Goal: Check status: Check status

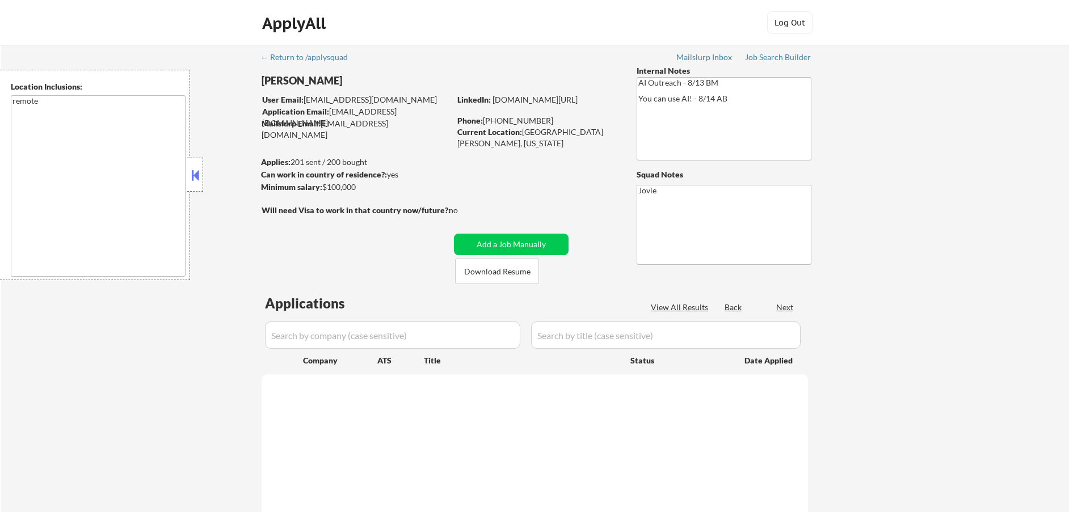
select select ""pending""
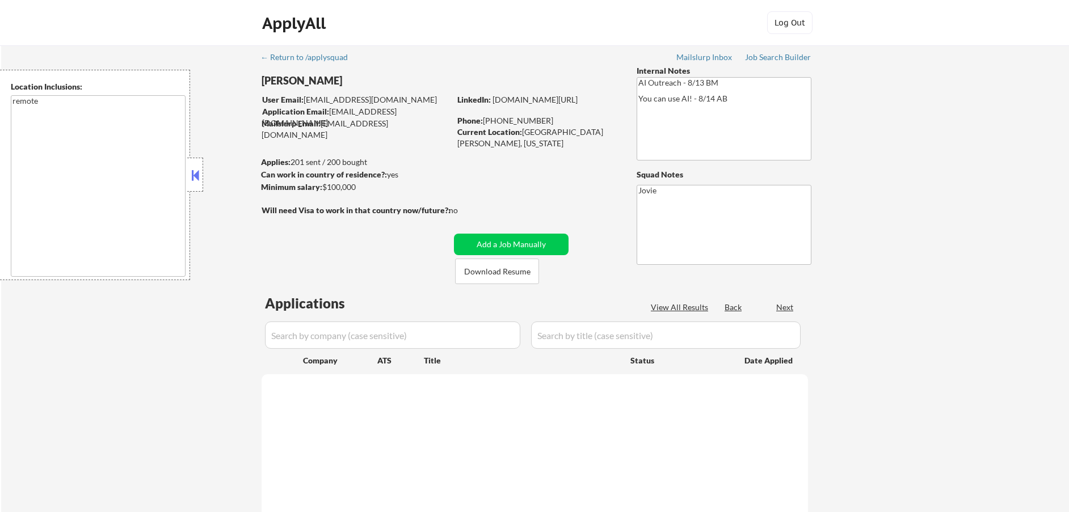
select select ""pending""
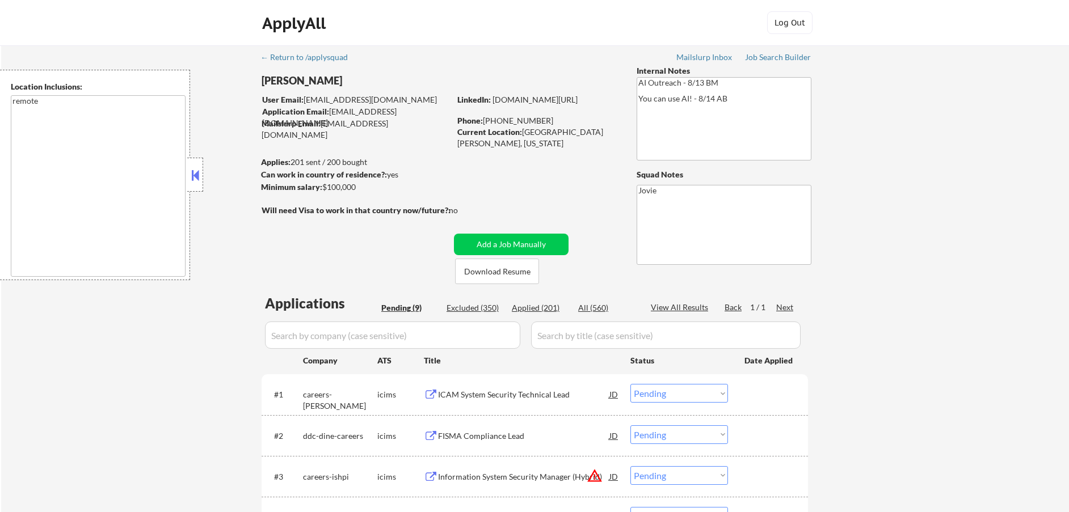
click at [542, 310] on div "Applied (201)" at bounding box center [540, 307] width 57 height 11
select select ""applied""
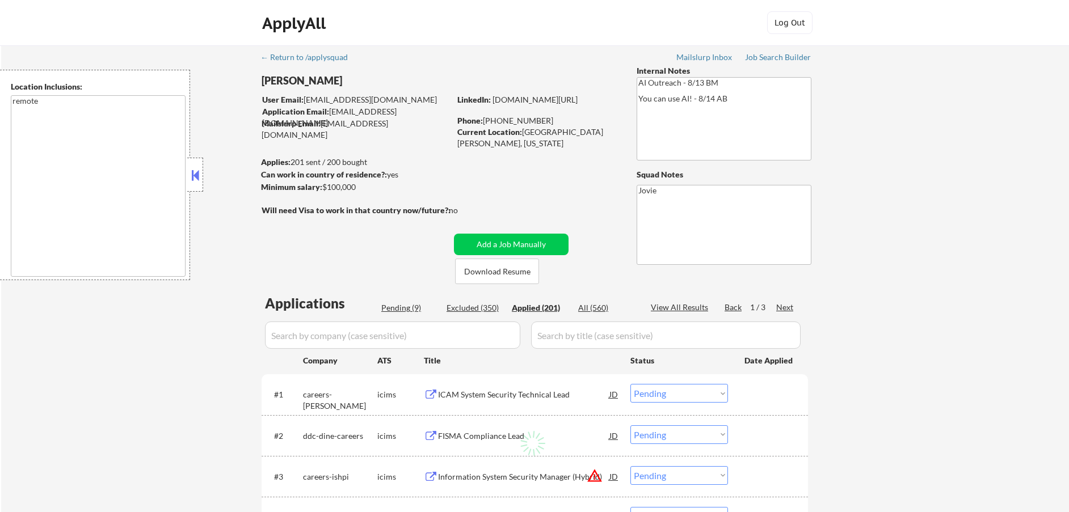
select select ""applied""
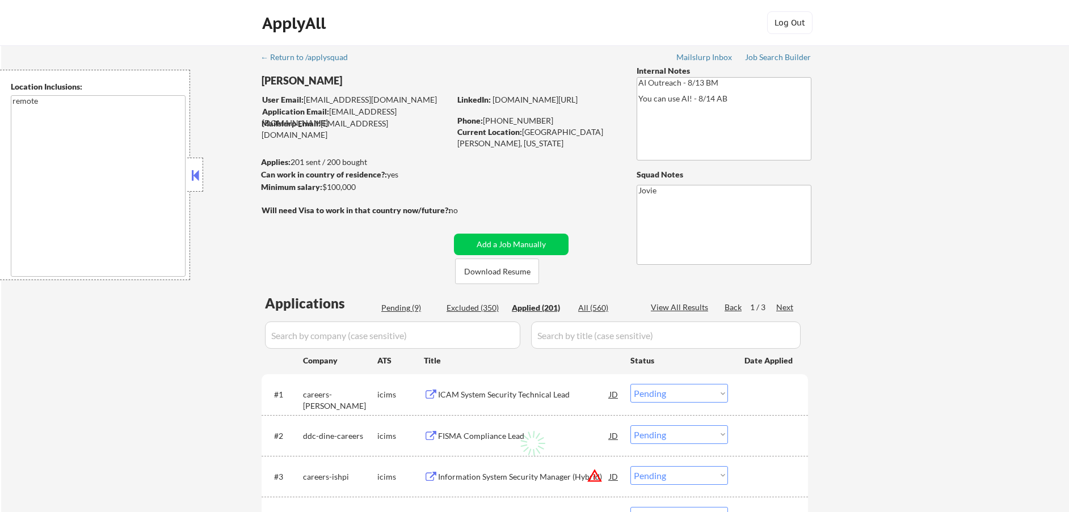
select select ""applied""
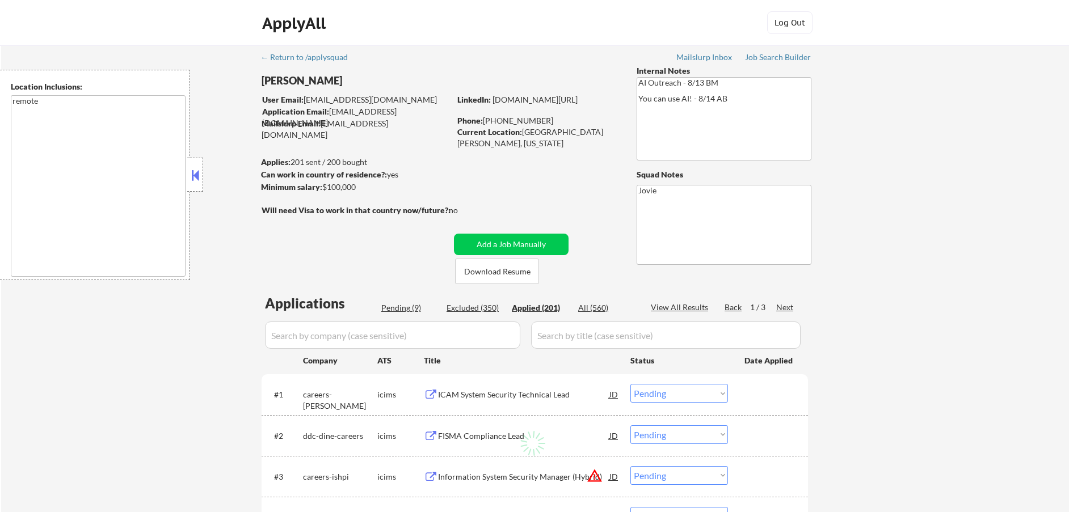
select select ""applied""
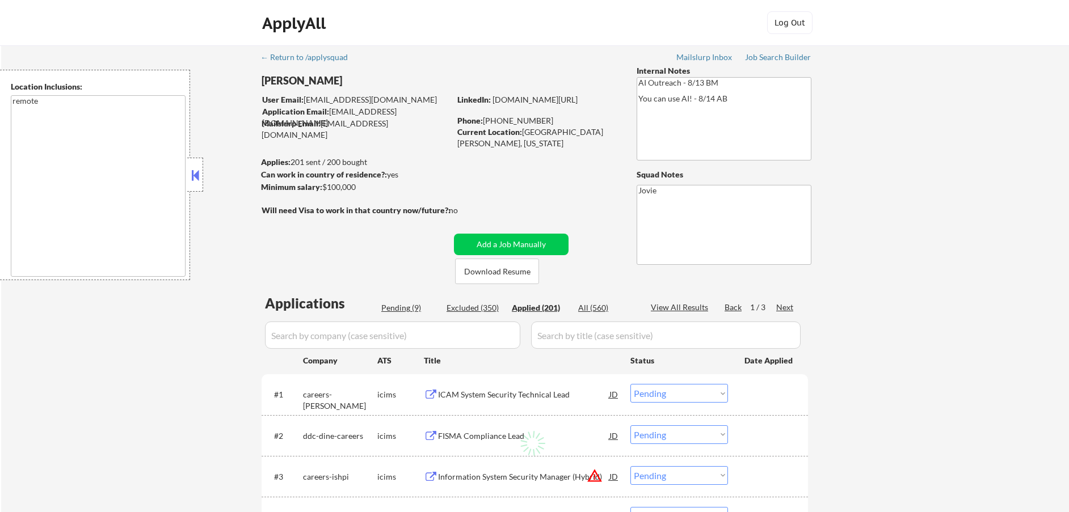
select select ""applied""
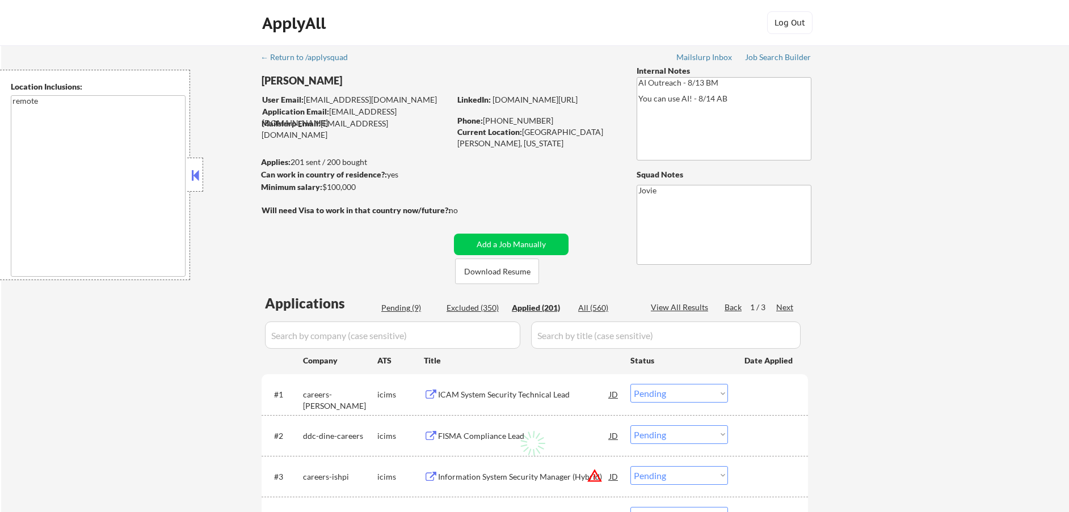
select select ""applied""
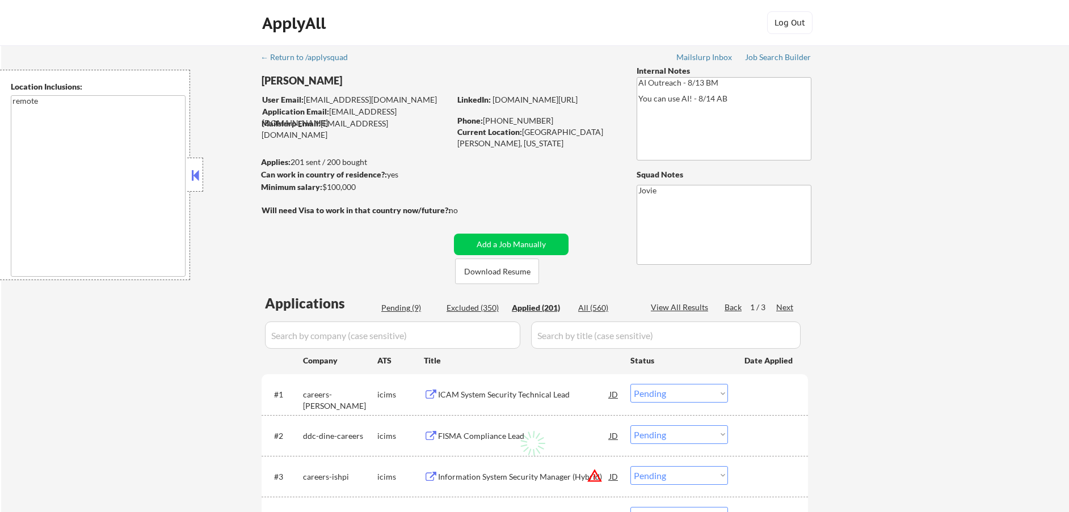
select select ""applied""
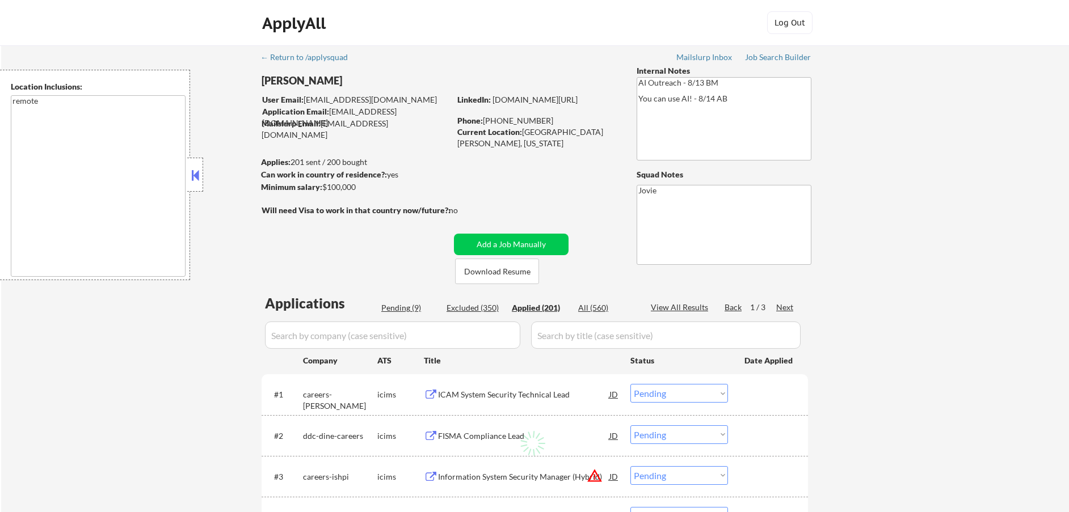
select select ""applied""
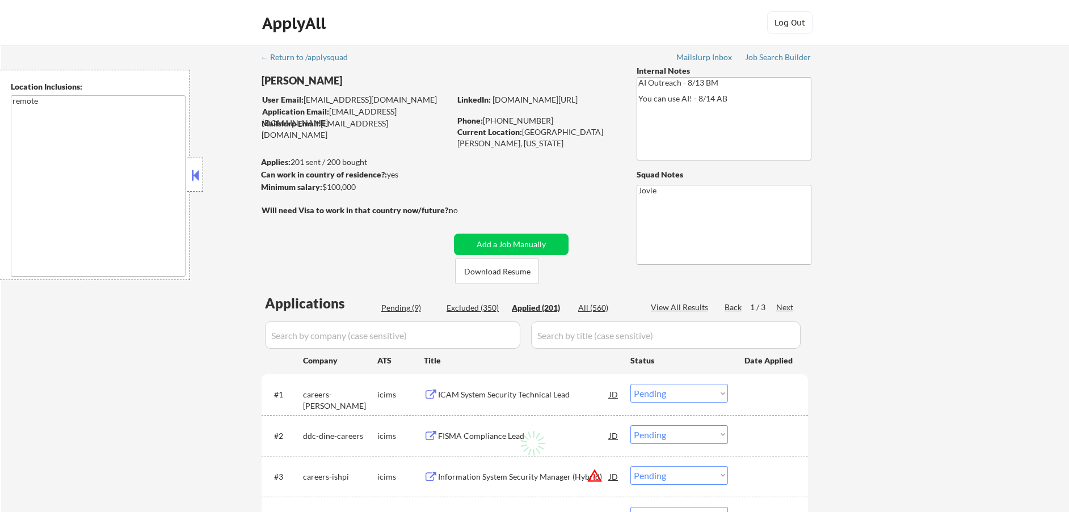
select select ""applied""
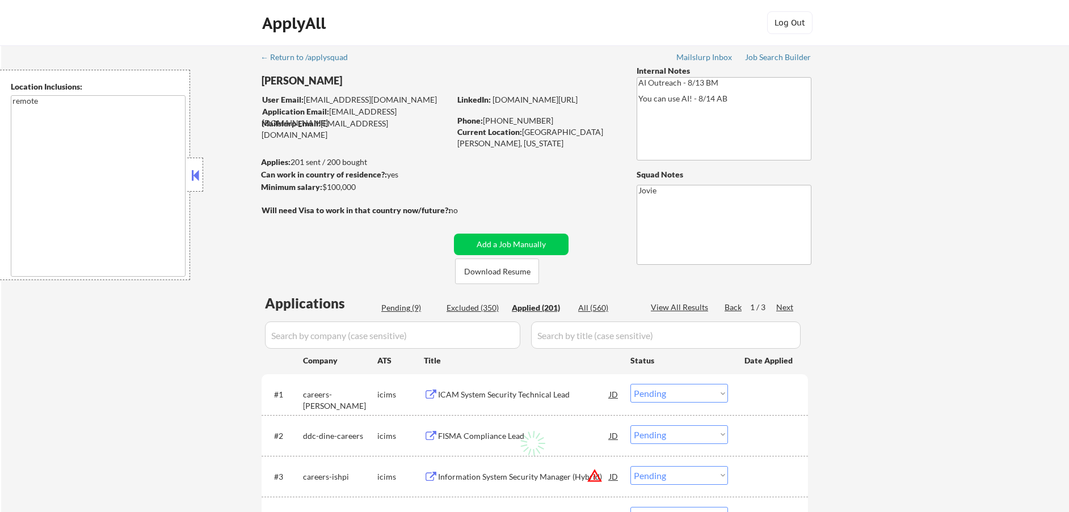
select select ""applied""
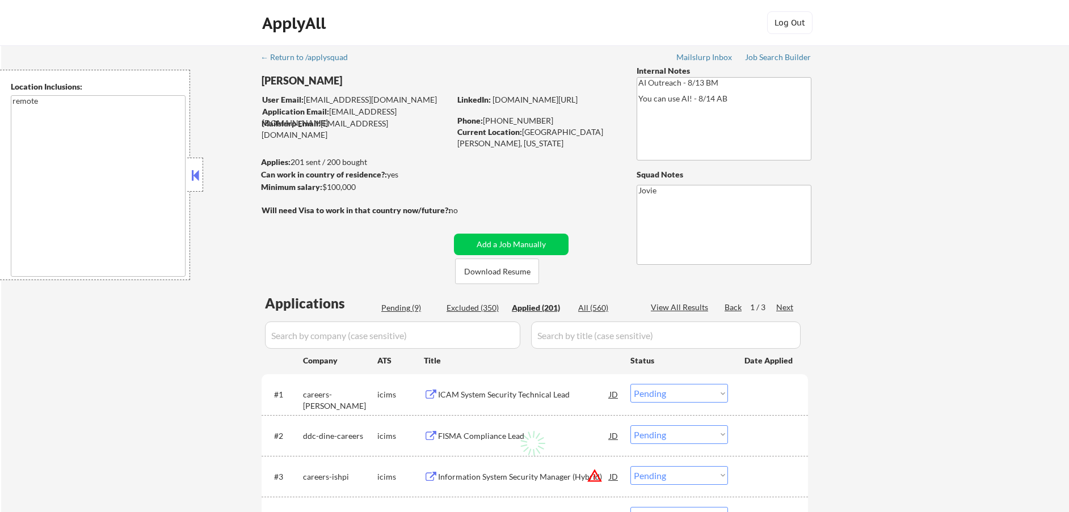
select select ""applied""
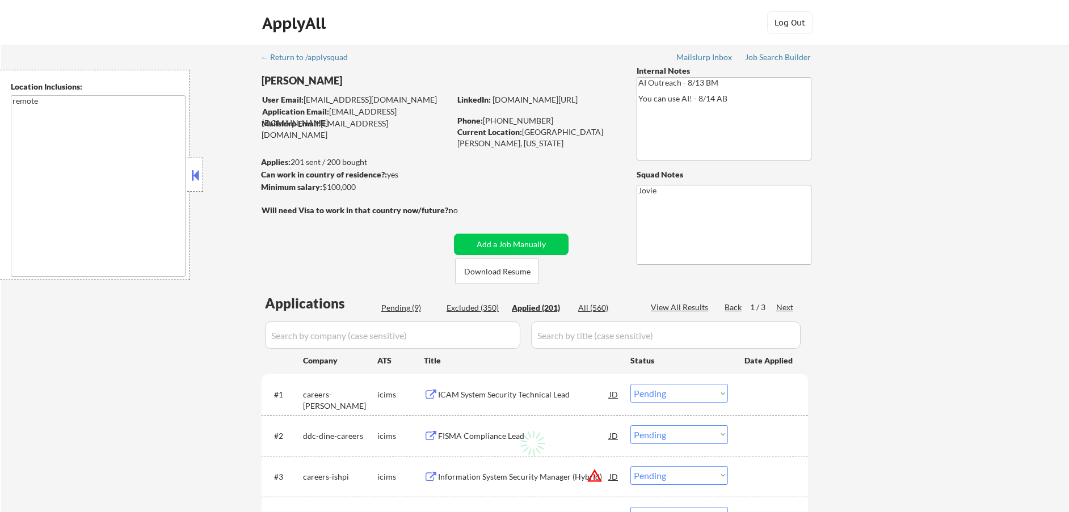
select select ""applied""
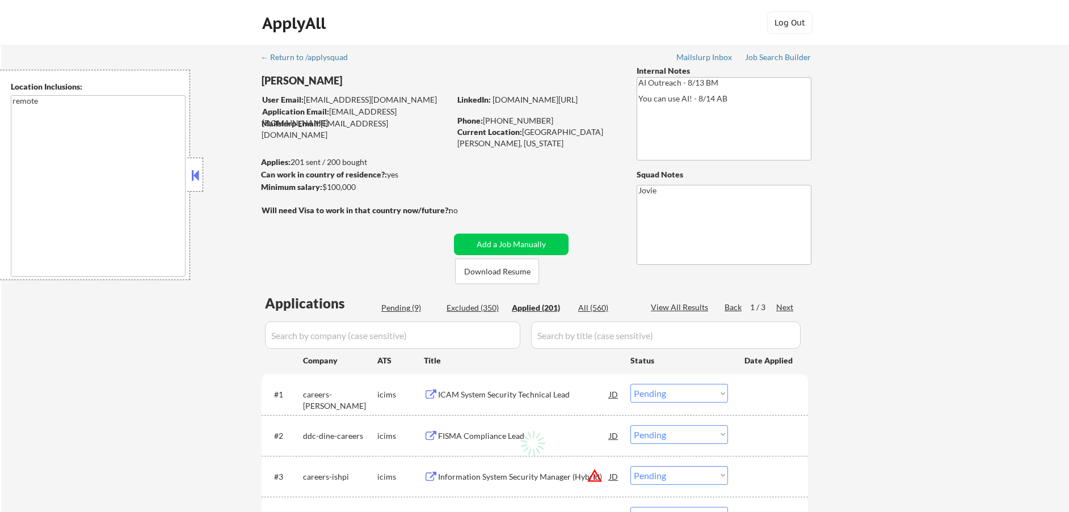
select select ""applied""
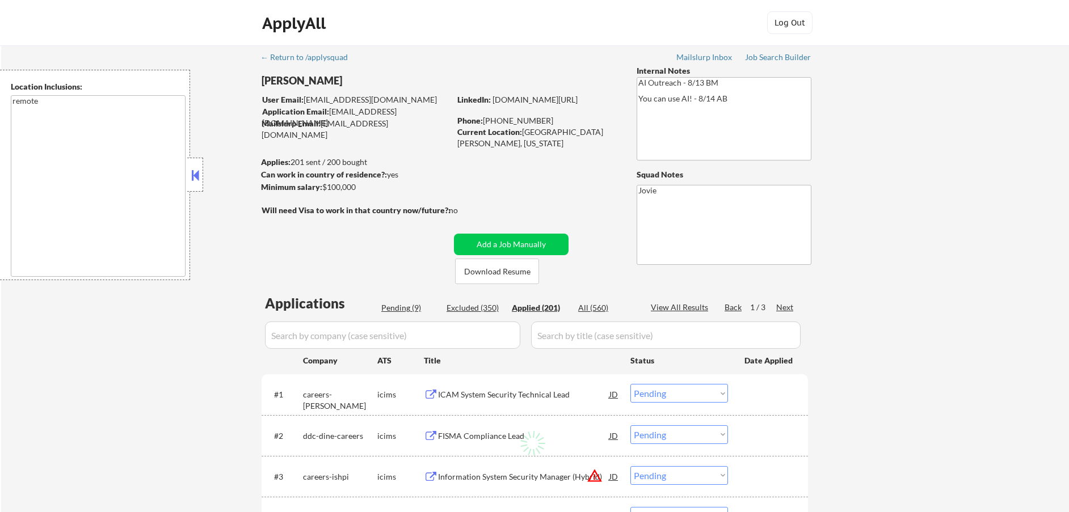
select select ""applied""
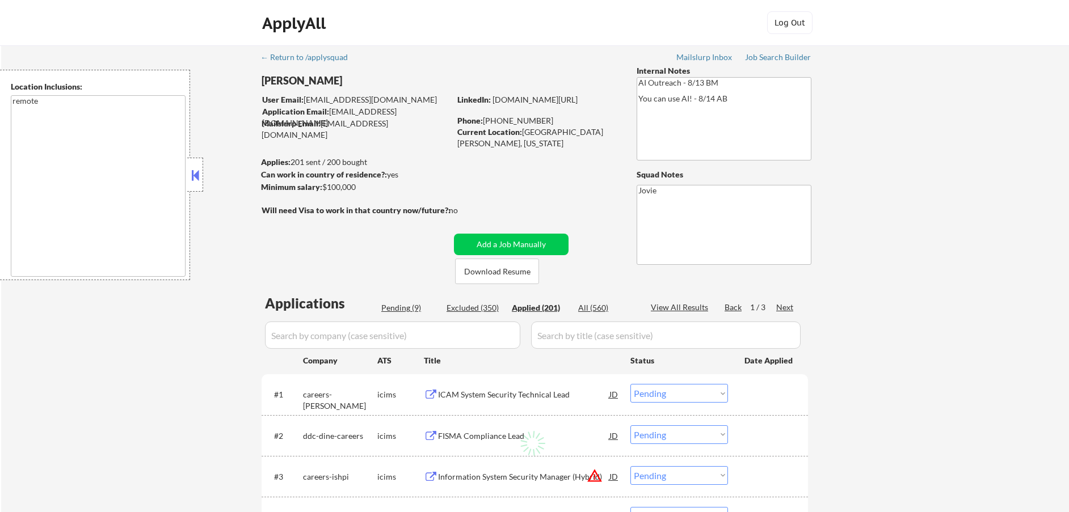
select select ""applied""
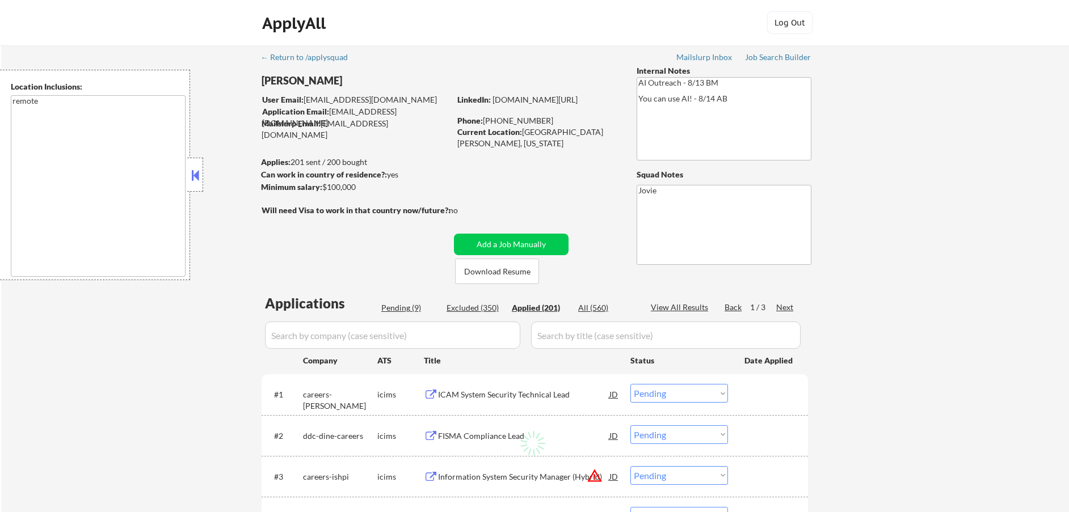
select select ""applied""
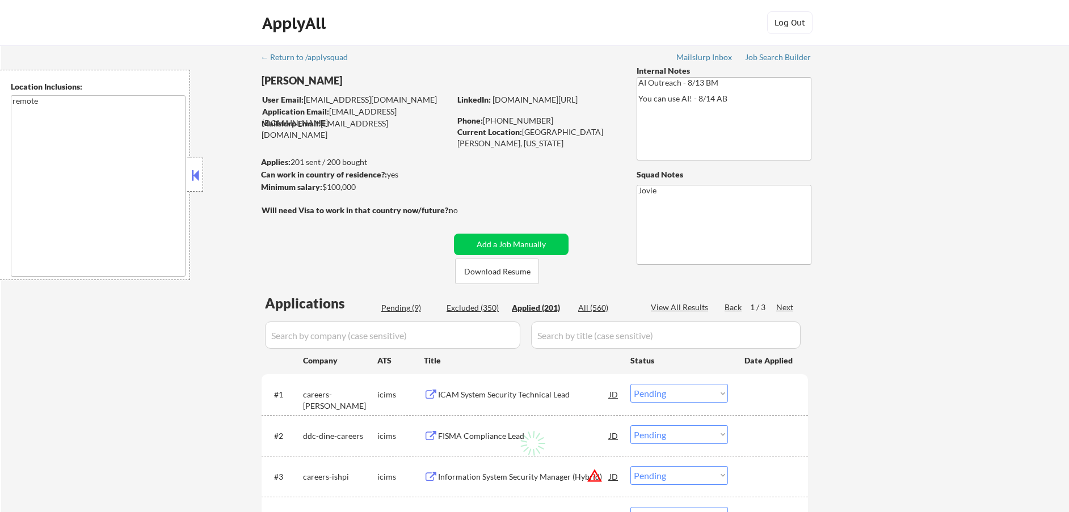
select select ""applied""
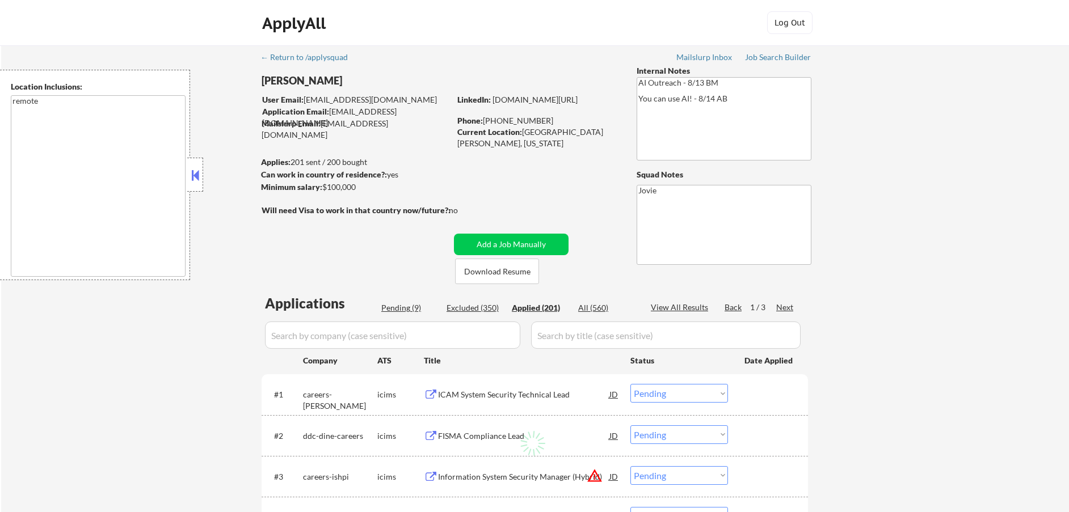
select select ""applied""
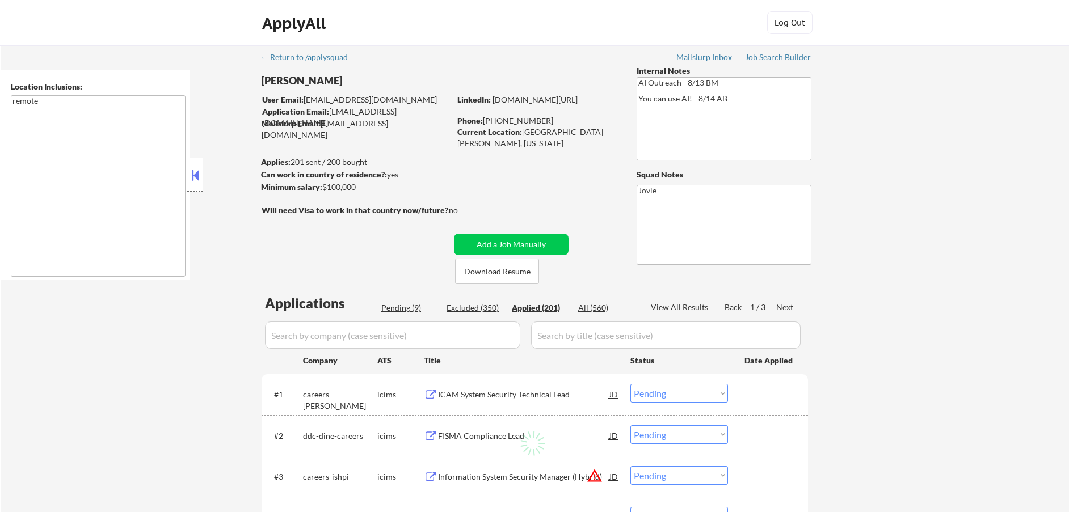
select select ""applied""
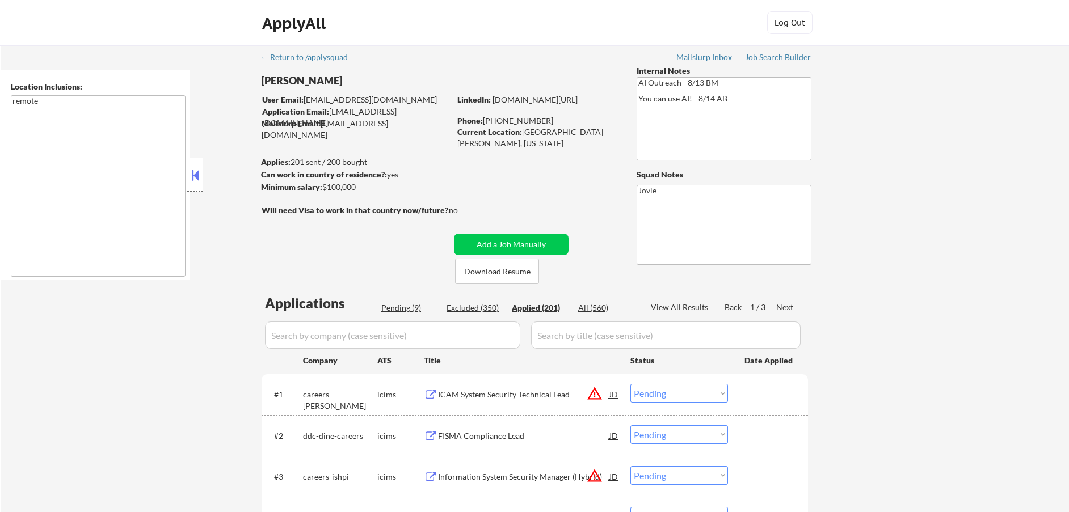
select select ""applied""
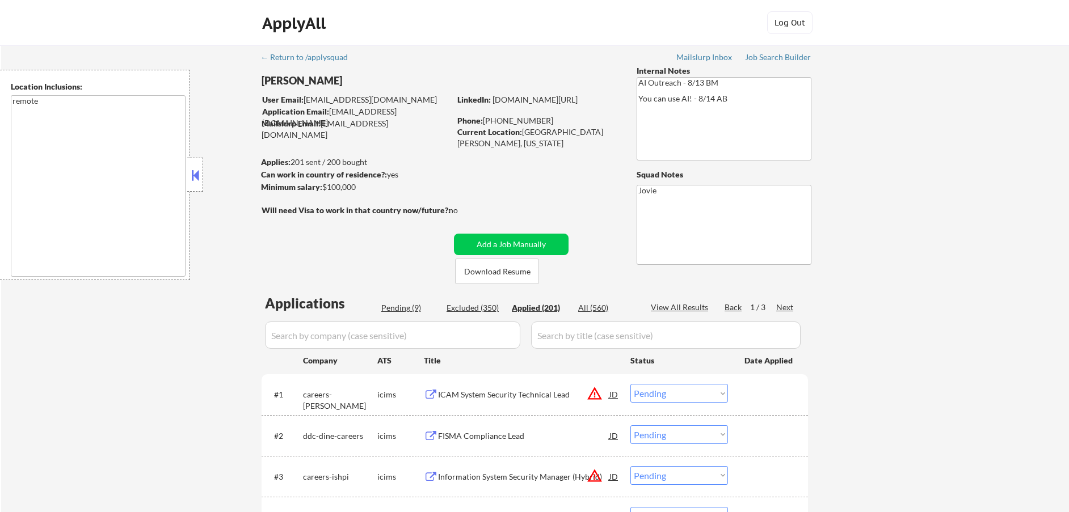
select select ""applied""
